Goal: Task Accomplishment & Management: Manage account settings

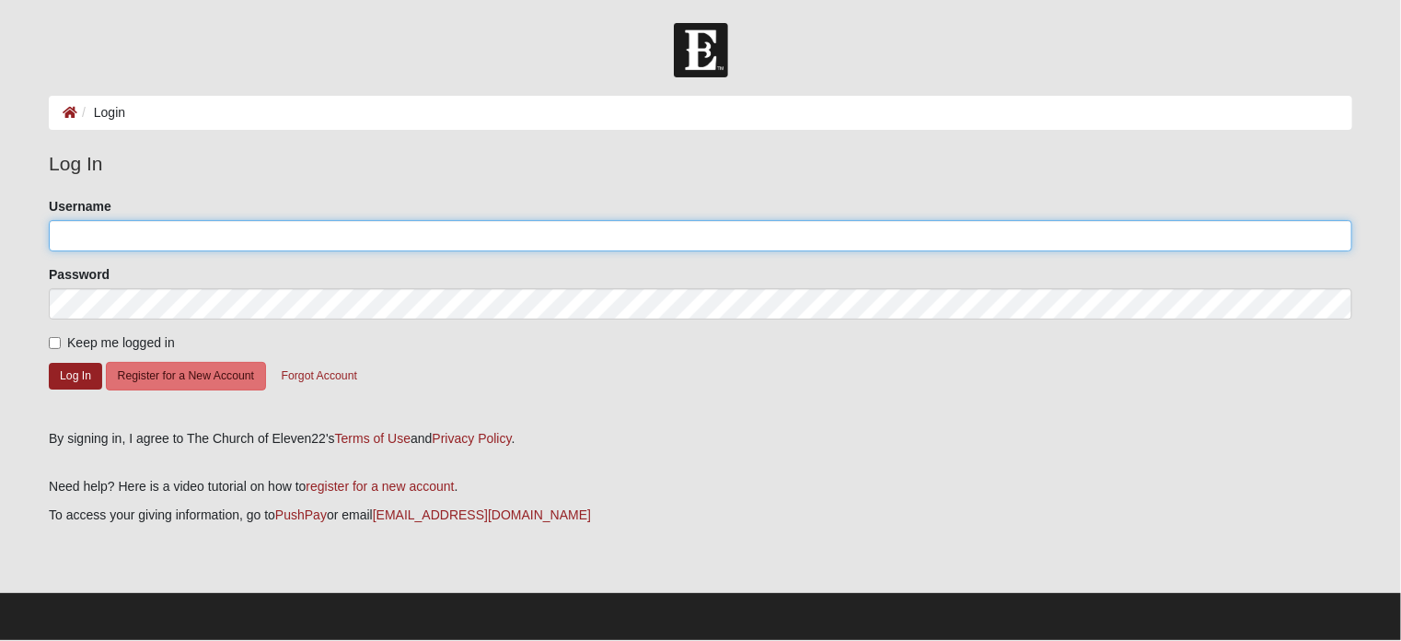
click at [63, 237] on input "Username" at bounding box center [700, 235] width 1303 height 31
type input "Lcotherman"
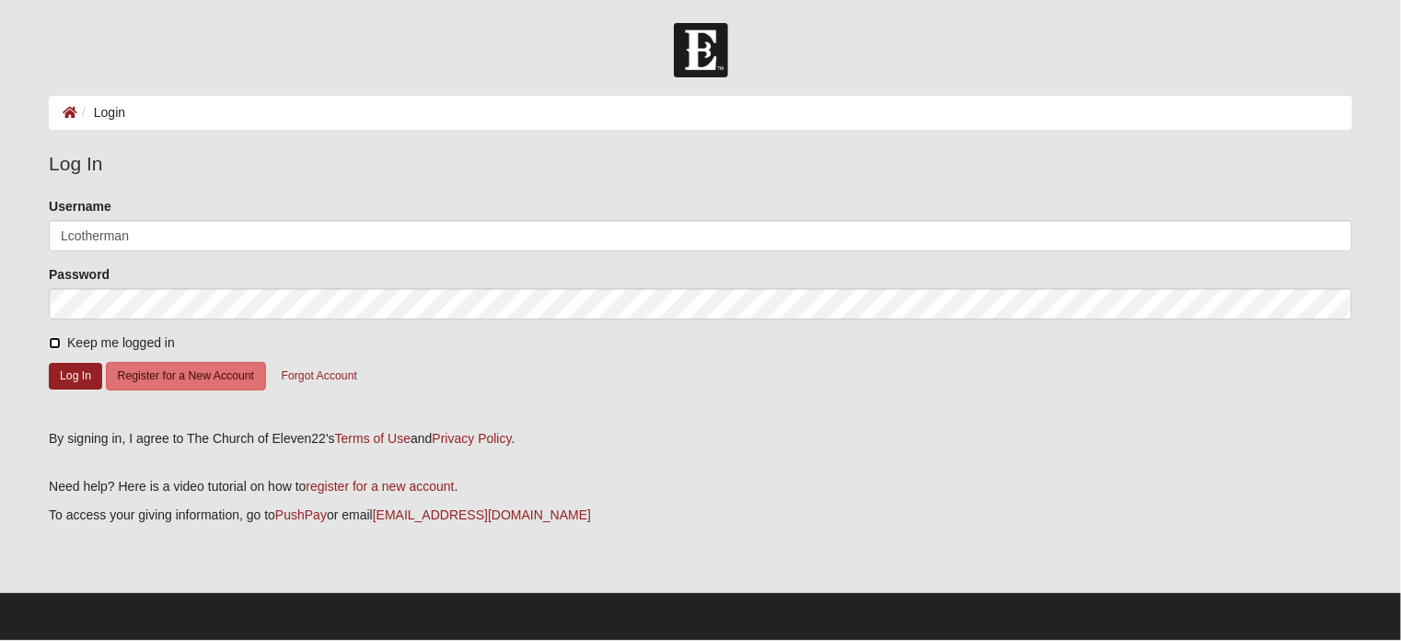
click at [55, 344] on input "Keep me logged in" at bounding box center [55, 343] width 12 height 12
checkbox input "true"
click at [67, 375] on button "Log In" at bounding box center [75, 376] width 53 height 27
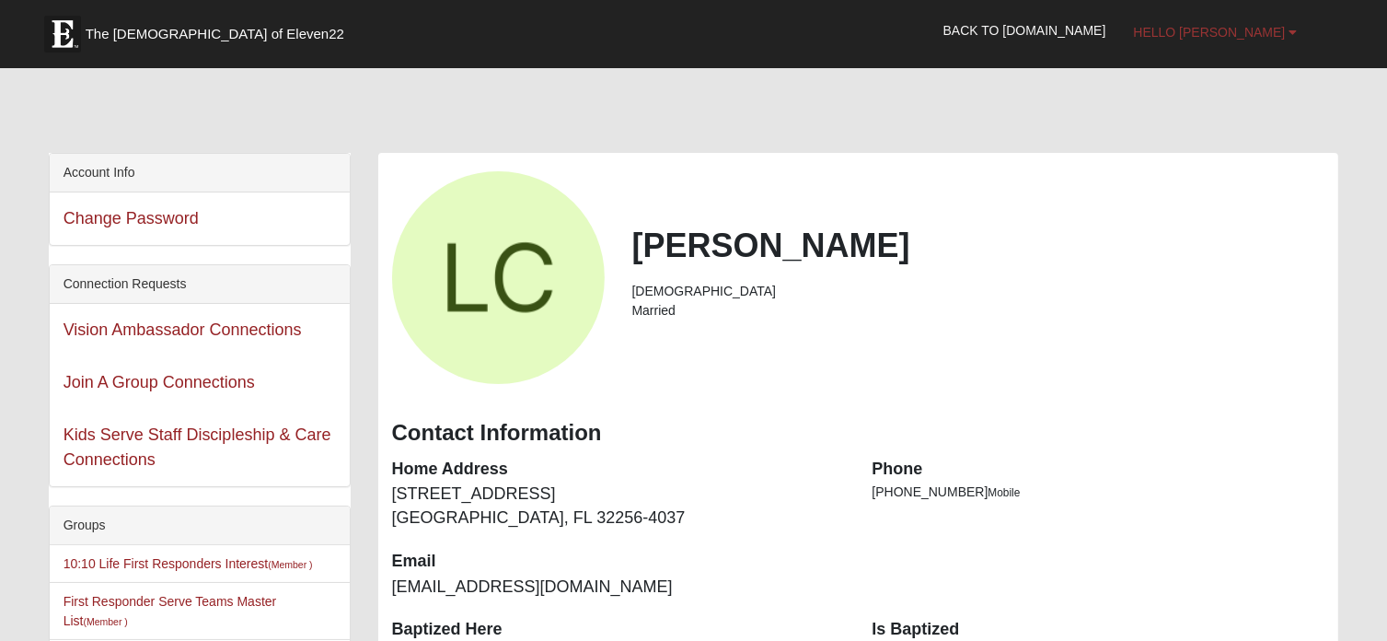
click at [1274, 32] on span "Hello Laurie" at bounding box center [1209, 32] width 152 height 15
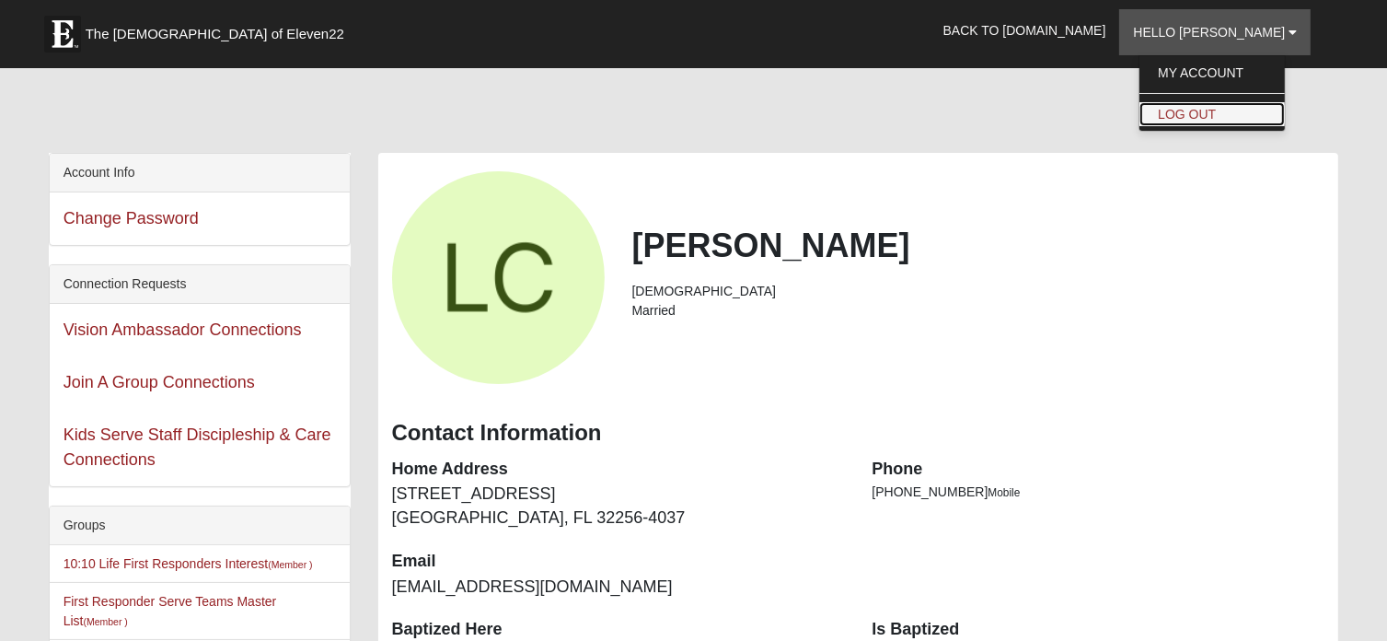
click at [1253, 111] on link "Log Out" at bounding box center [1211, 114] width 145 height 24
